Goal: Task Accomplishment & Management: Manage account settings

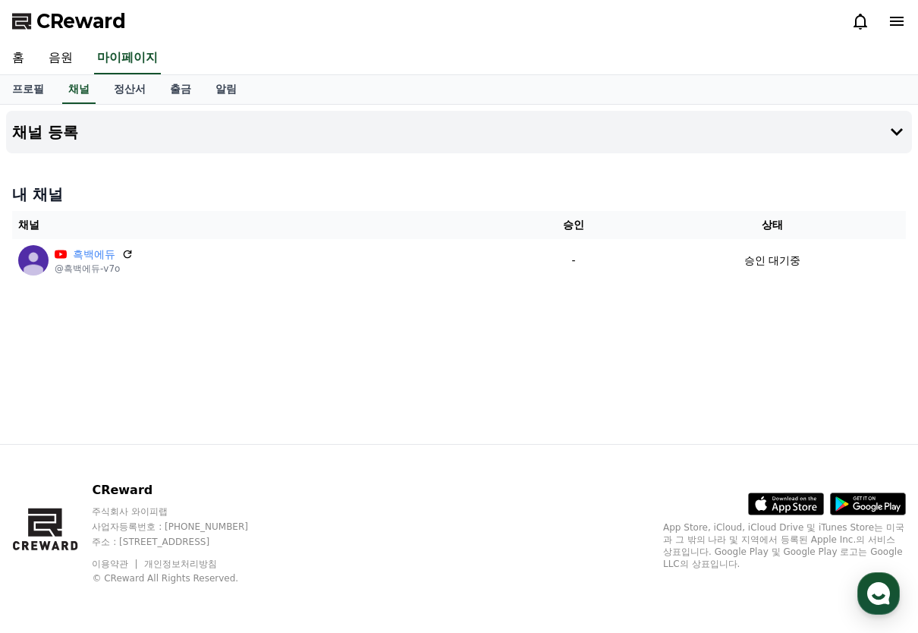
click at [95, 24] on span "CReward" at bounding box center [81, 21] width 90 height 24
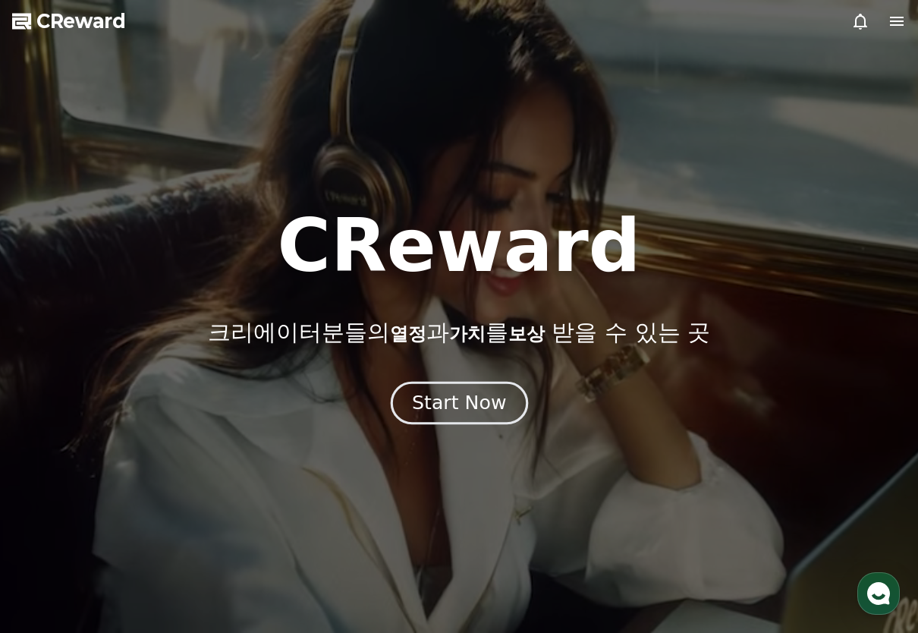
click at [474, 409] on div "Start Now" at bounding box center [459, 403] width 94 height 26
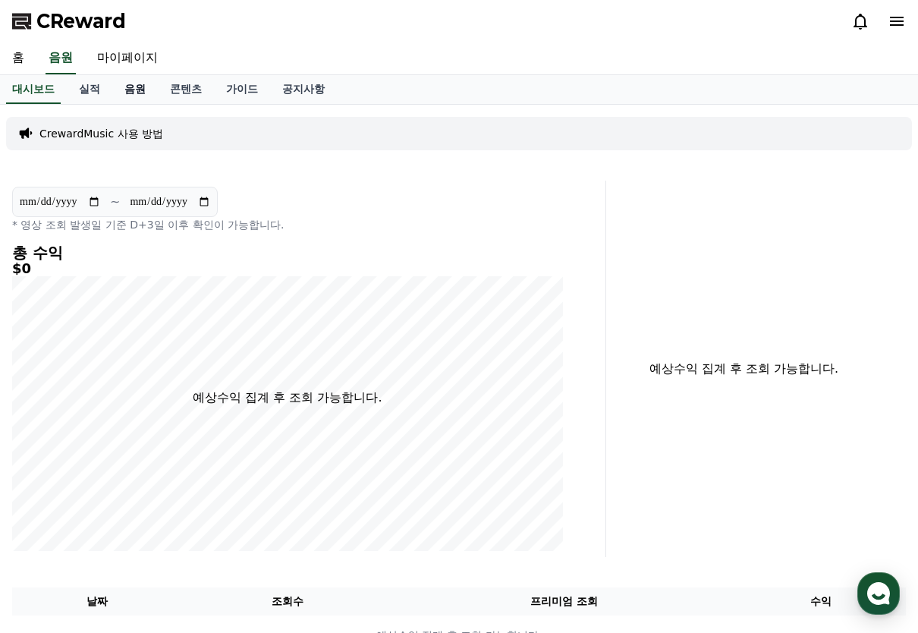
click at [128, 85] on link "음원" at bounding box center [135, 89] width 46 height 29
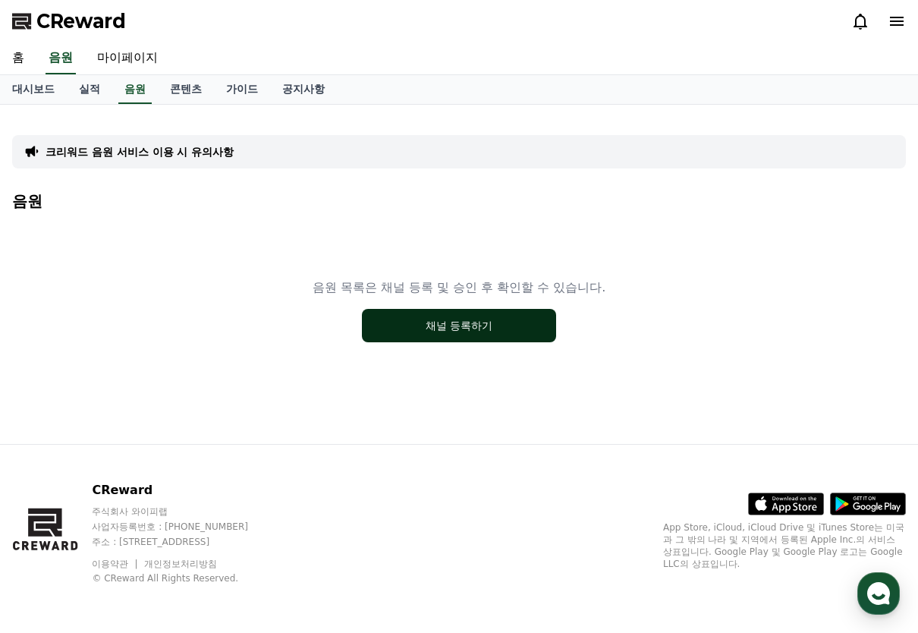
click at [512, 334] on button "채널 등록하기" at bounding box center [459, 325] width 194 height 33
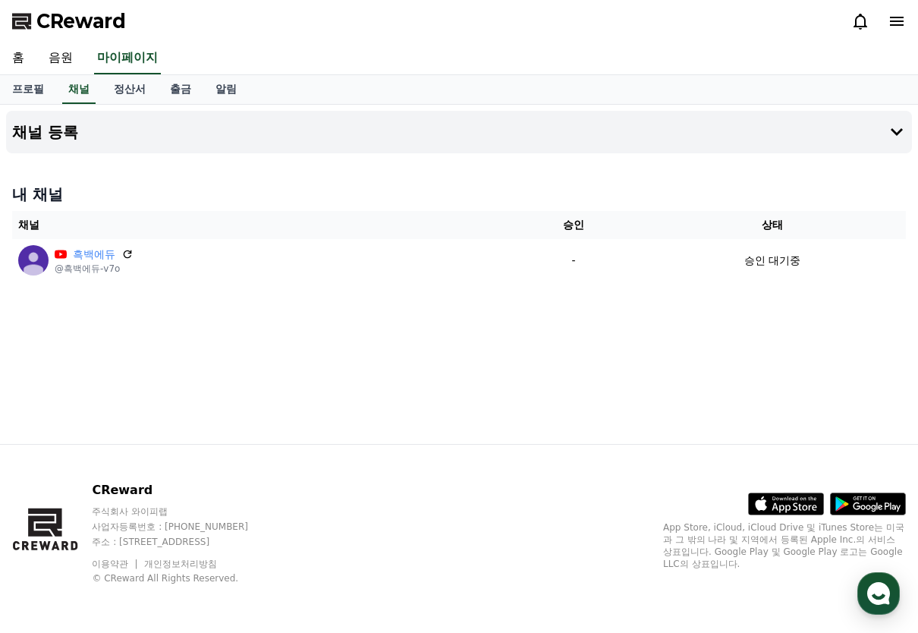
click at [599, 257] on p "-" at bounding box center [574, 261] width 118 height 16
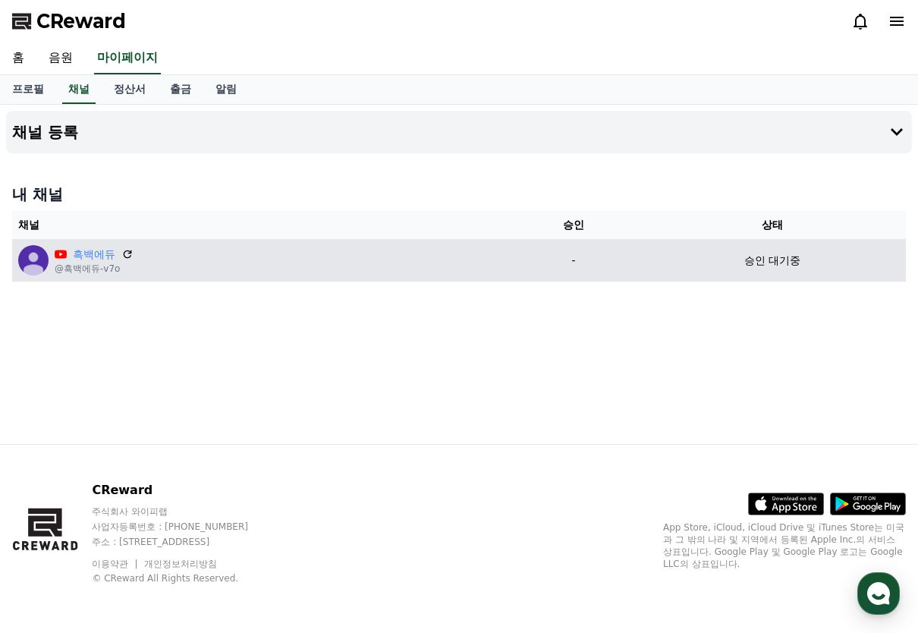
click at [134, 255] on div "흑백에듀 @흑백에듀-v7o" at bounding box center [260, 260] width 484 height 30
click at [127, 257] on icon at bounding box center [128, 254] width 14 height 14
